Goal: Transaction & Acquisition: Purchase product/service

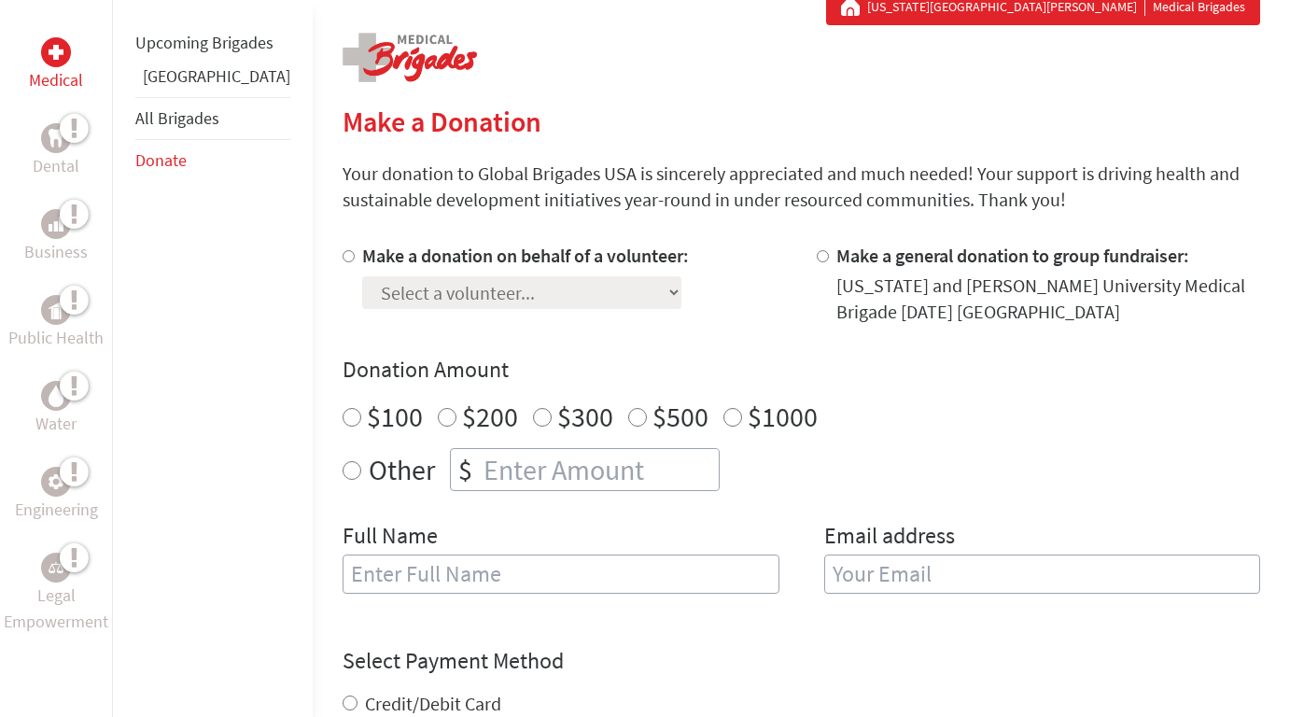
scroll to position [371, 0]
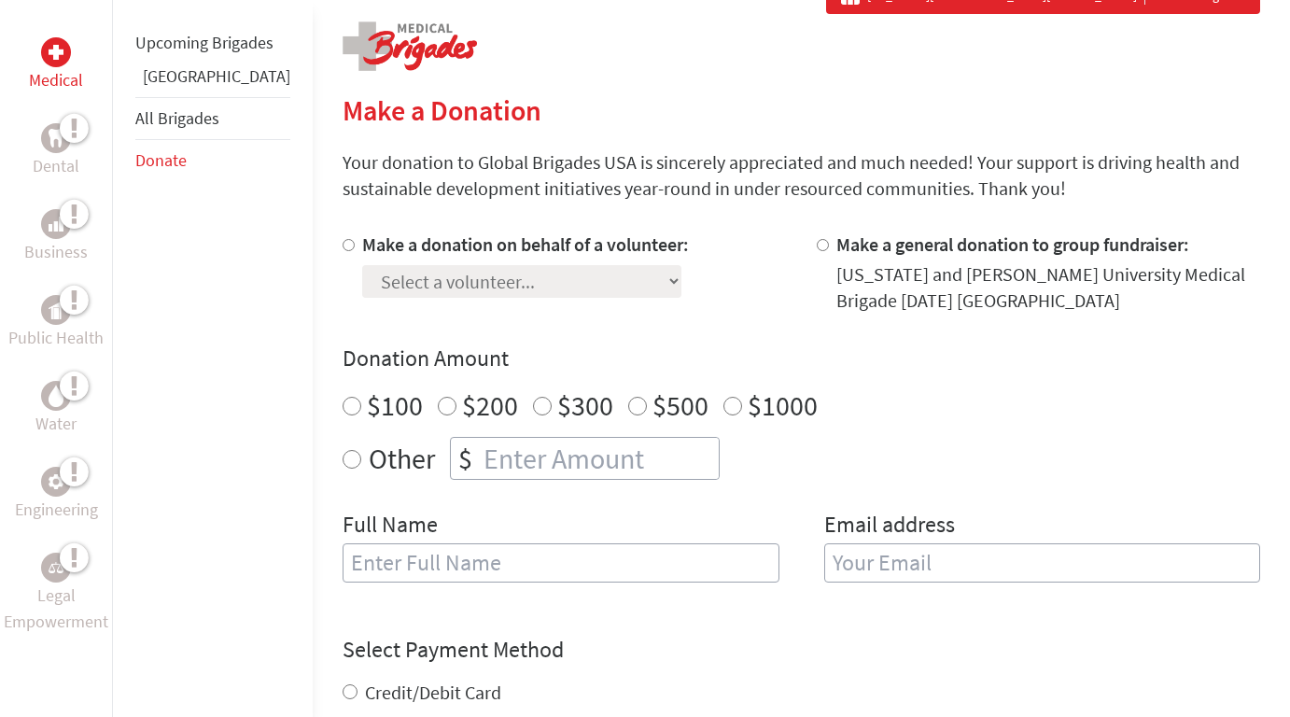
click at [342, 244] on input "Make a donation on behalf of a volunteer:" at bounding box center [348, 245] width 12 height 12
radio input "true"
click at [410, 288] on select "Select a volunteer... [PERSON_NAME]-[PERSON_NAME] [PERSON_NAME]" at bounding box center [521, 281] width 319 height 33
select select "E9F4D7AD-83A2-11F0-9E6E-42010A400005"
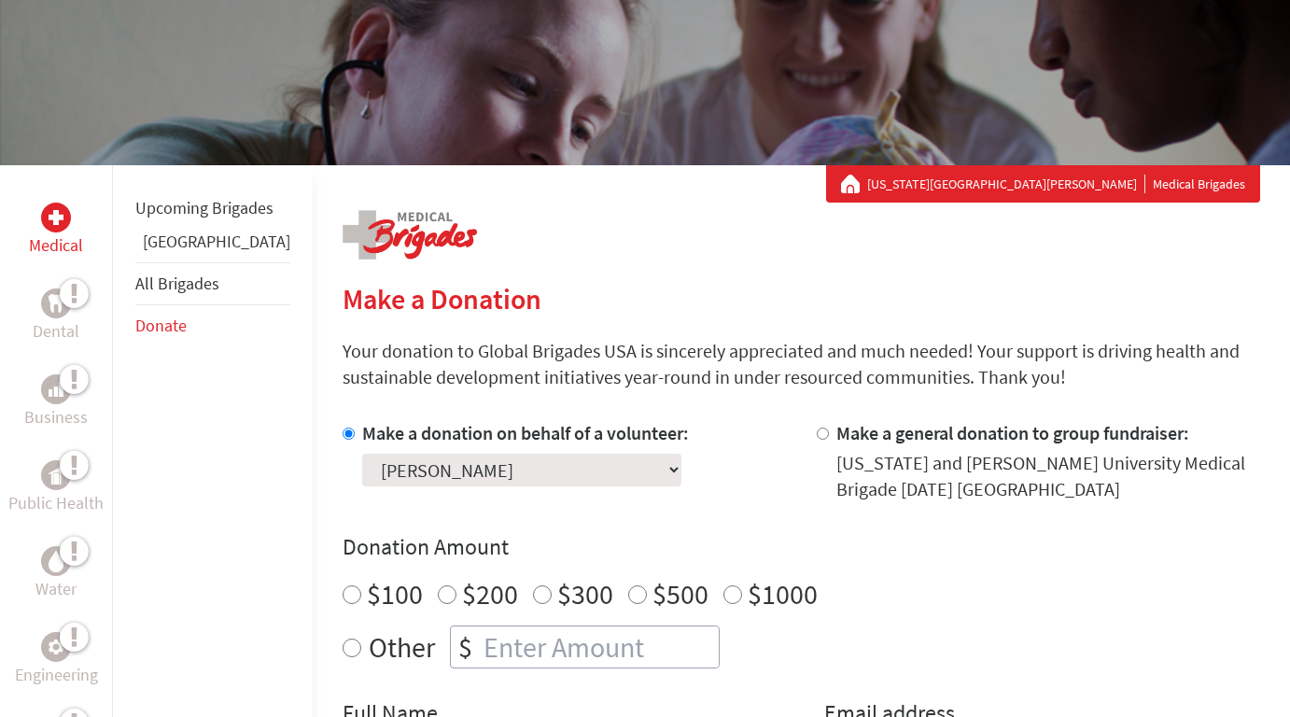
scroll to position [209, 0]
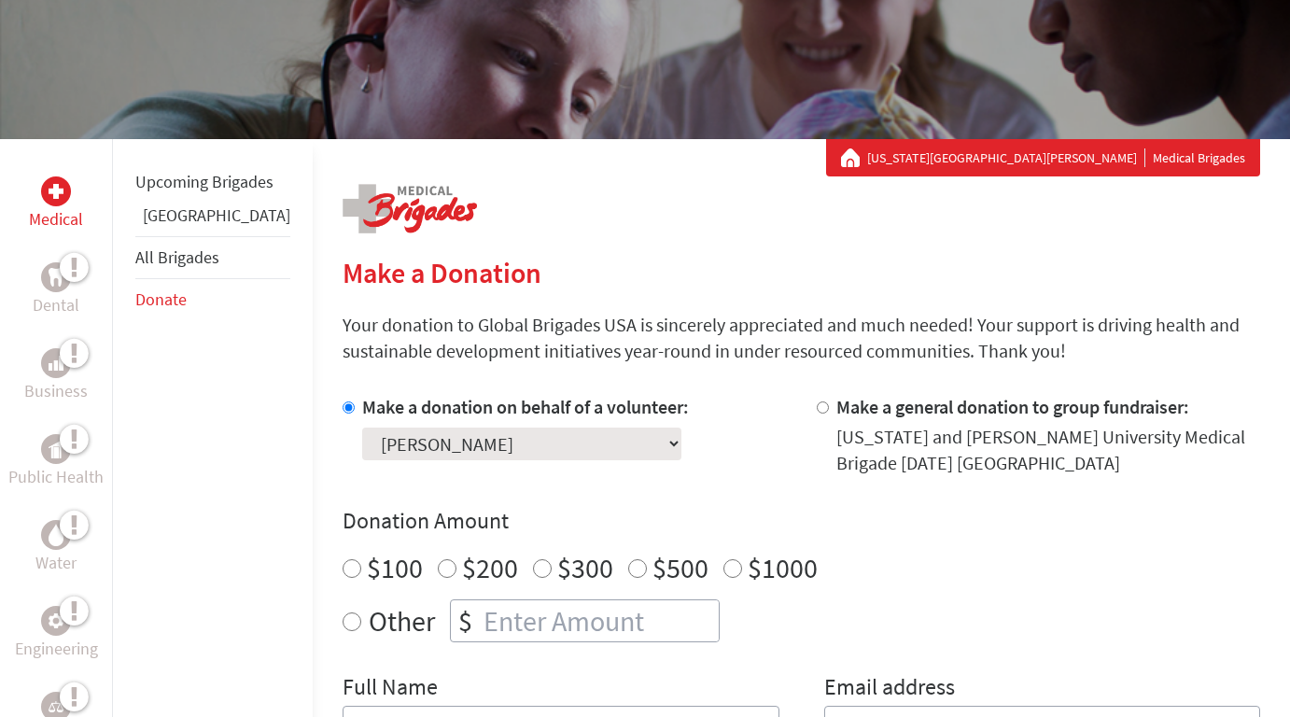
click at [342, 569] on input "$100" at bounding box center [351, 568] width 19 height 19
radio input "true"
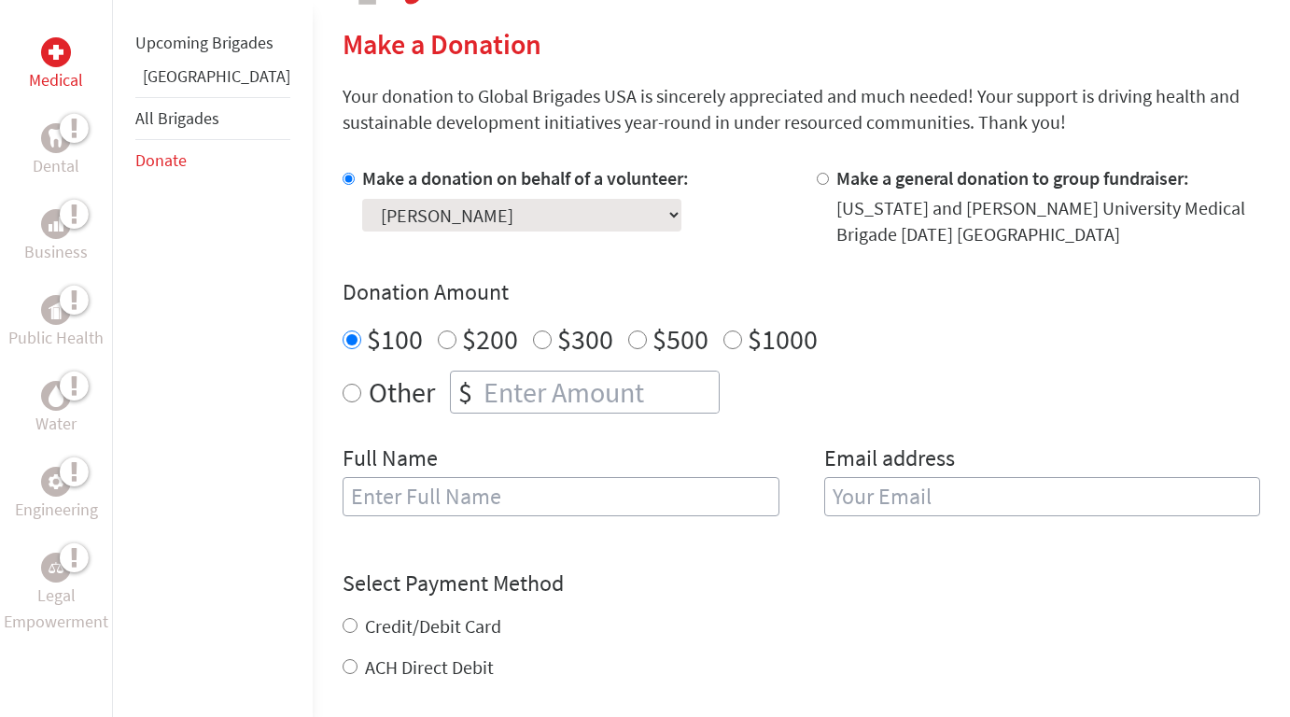
scroll to position [448, 0]
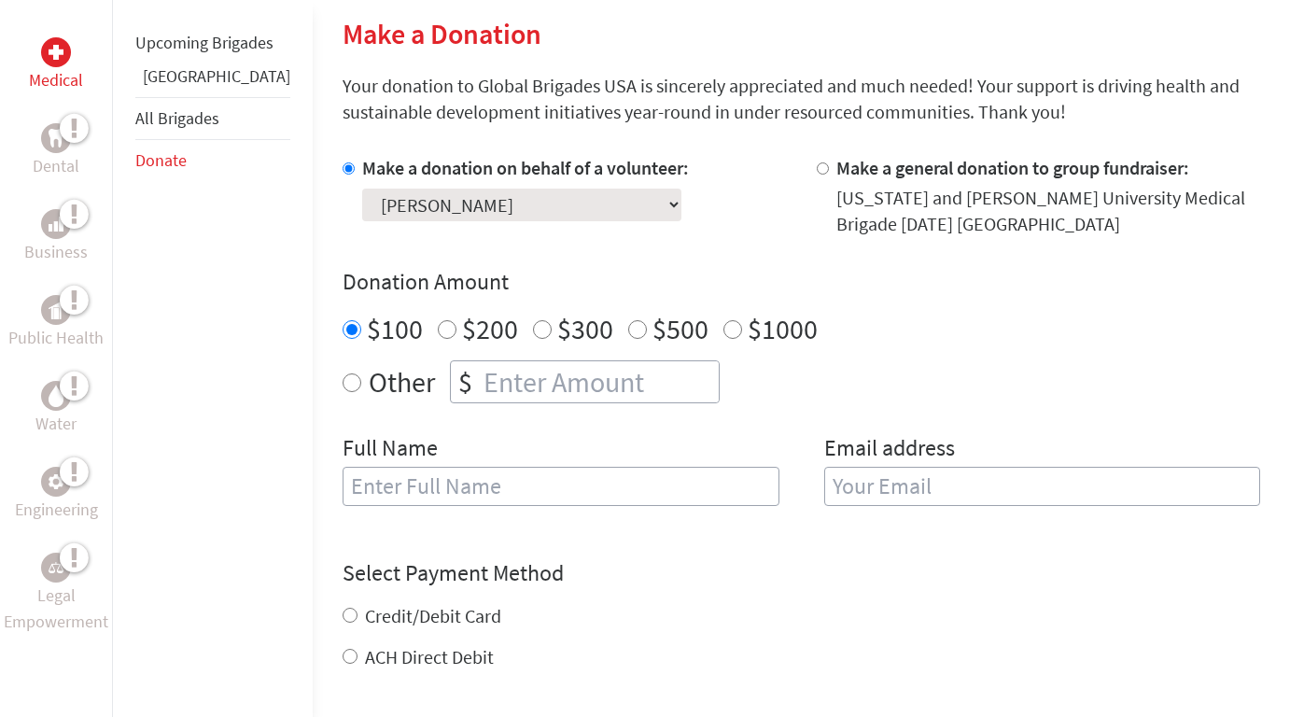
click at [370, 486] on input "text" at bounding box center [560, 486] width 437 height 39
type input "[PERSON_NAME]"
type input "[EMAIL_ADDRESS][DOMAIN_NAME]"
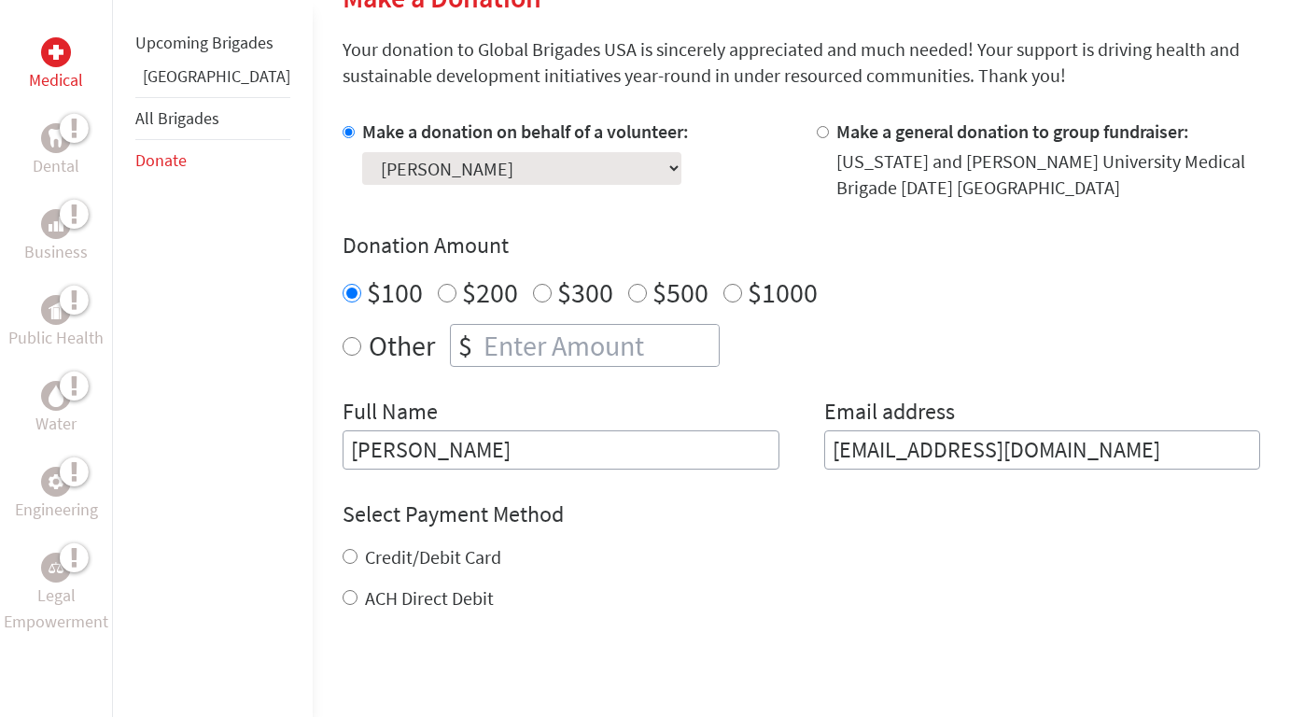
scroll to position [489, 0]
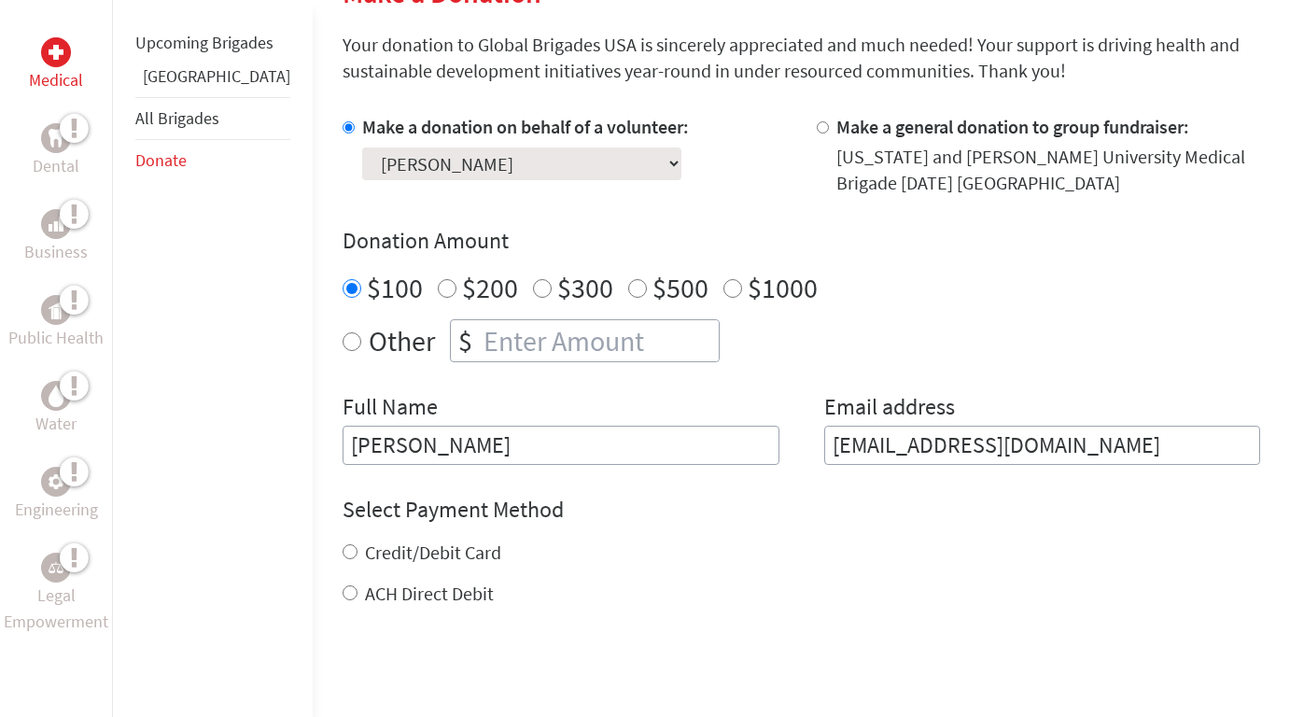
drag, startPoint x: 380, startPoint y: 445, endPoint x: 328, endPoint y: 445, distance: 52.3
click at [342, 445] on input "[PERSON_NAME]" at bounding box center [560, 445] width 437 height 39
type input "[PERSON_NAME]"
click at [365, 595] on label "ACH Direct Debit" at bounding box center [429, 592] width 129 height 23
click at [342, 595] on input "ACH Direct Debit" at bounding box center [349, 592] width 15 height 15
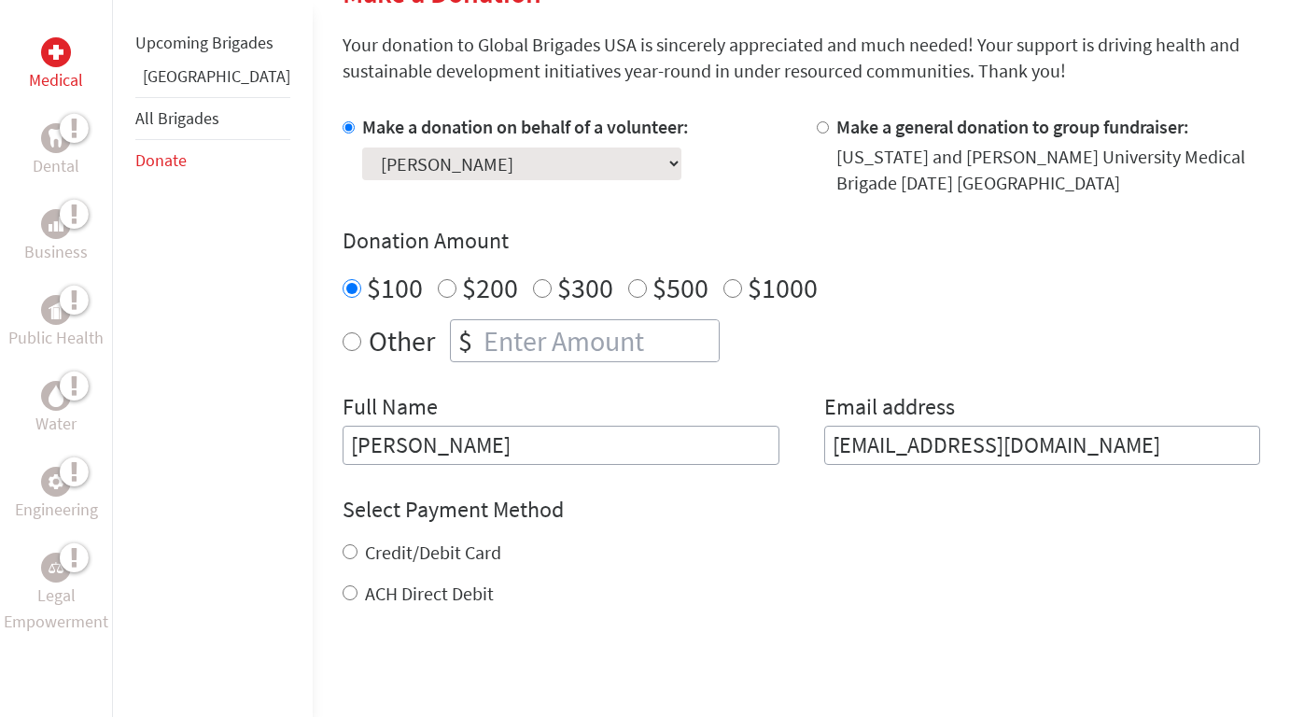
radio input "true"
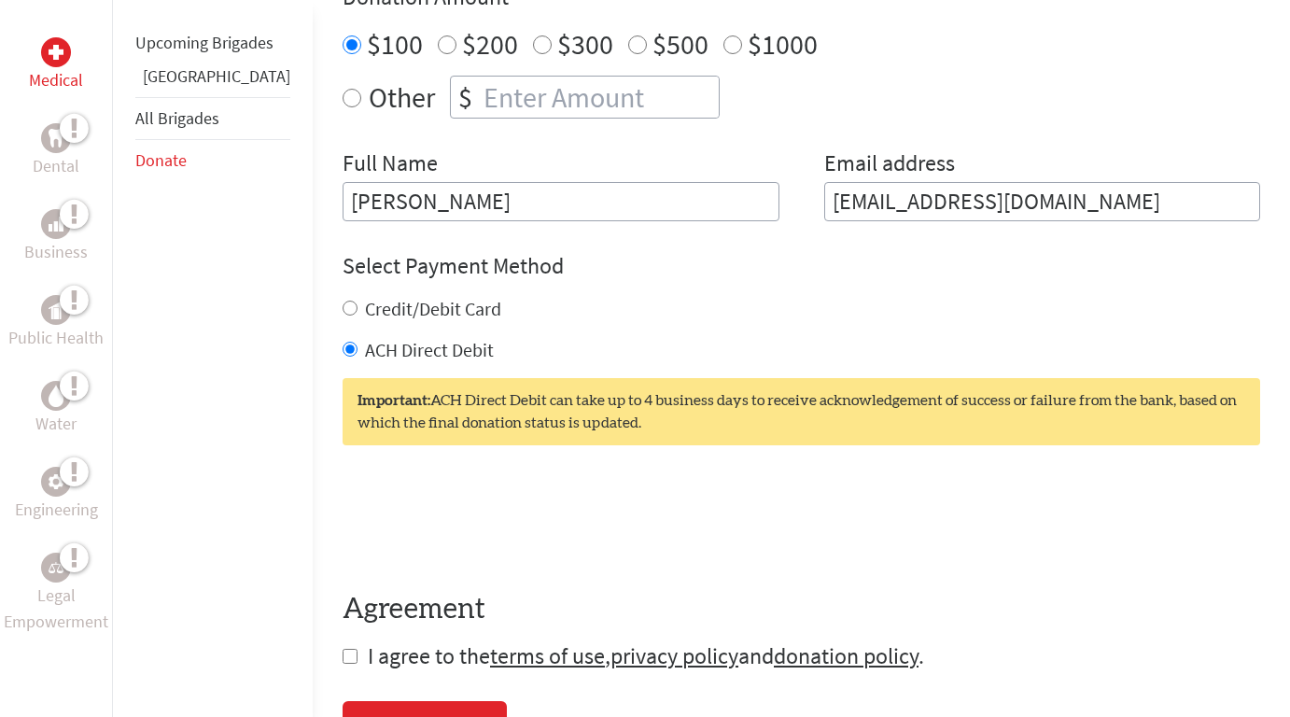
scroll to position [733, 0]
click at [342, 307] on input "Credit/Debit Card" at bounding box center [349, 307] width 15 height 15
radio input "true"
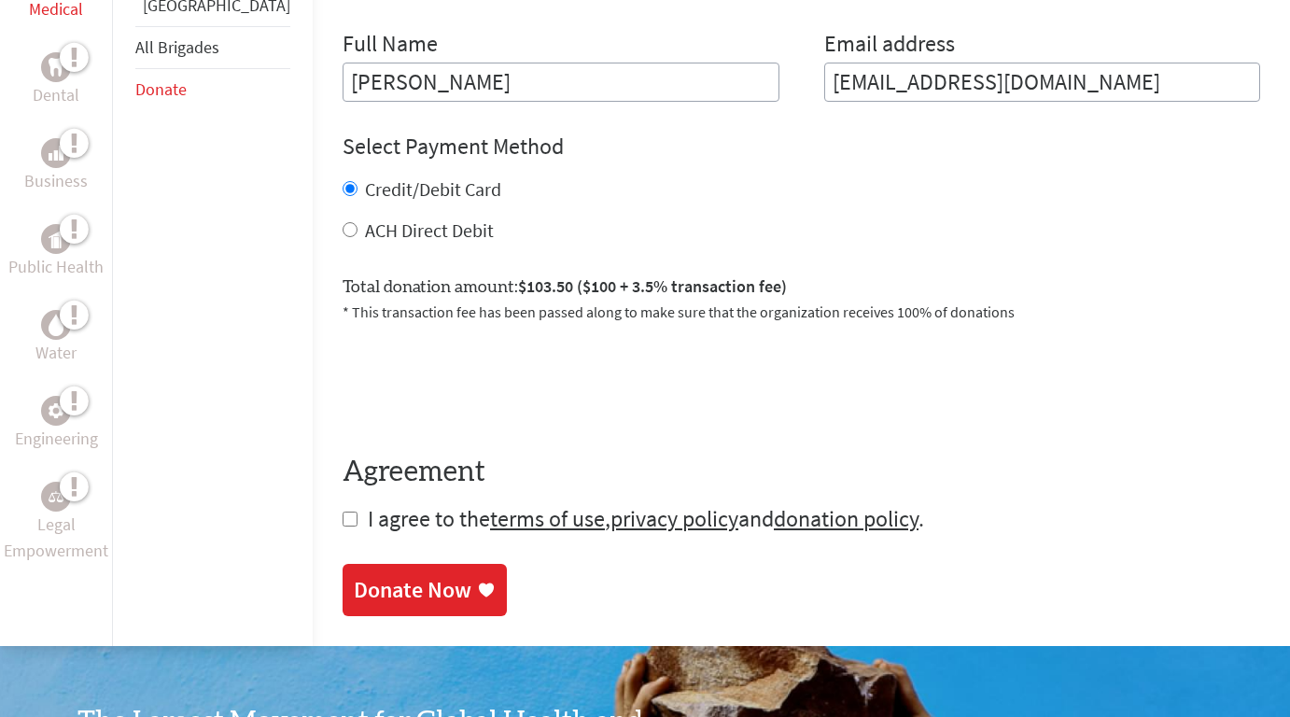
scroll to position [858, 0]
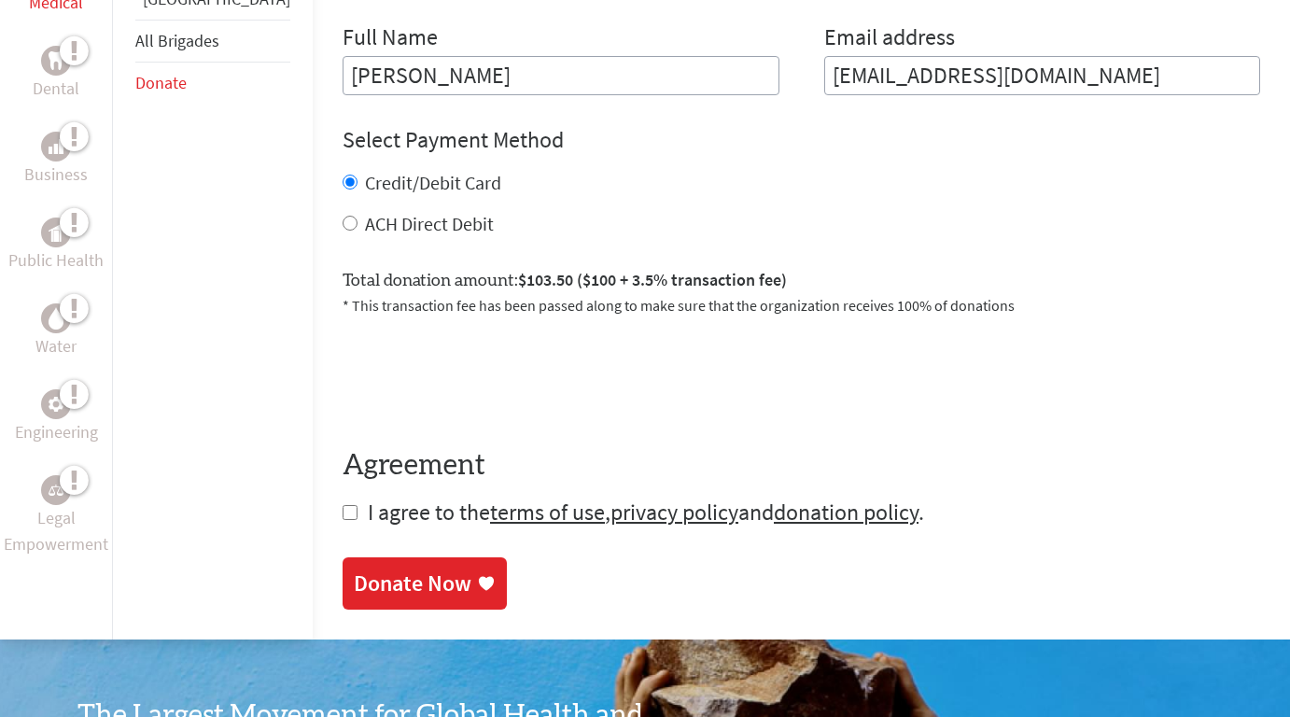
click at [342, 516] on input "checkbox" at bounding box center [349, 512] width 15 height 15
checkbox input "true"
click at [354, 592] on div "Donate Now" at bounding box center [413, 585] width 118 height 30
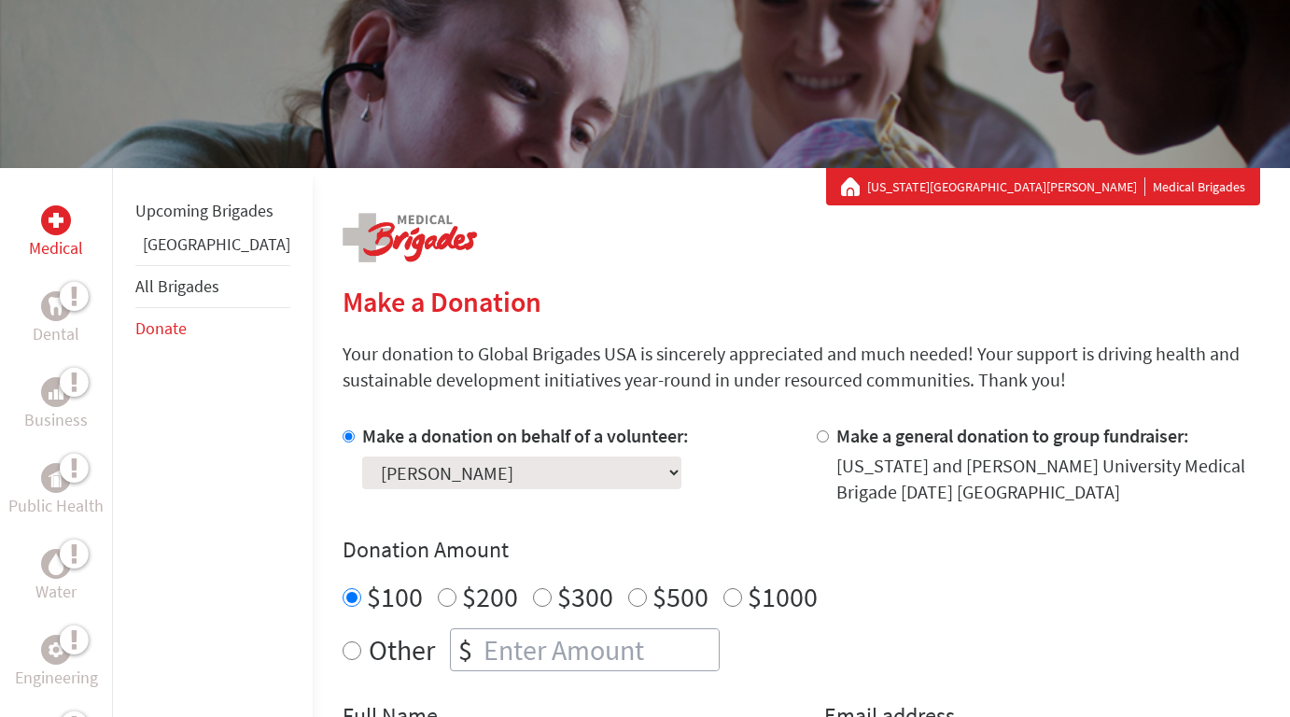
scroll to position [211, 0]
